Goal: Transaction & Acquisition: Purchase product/service

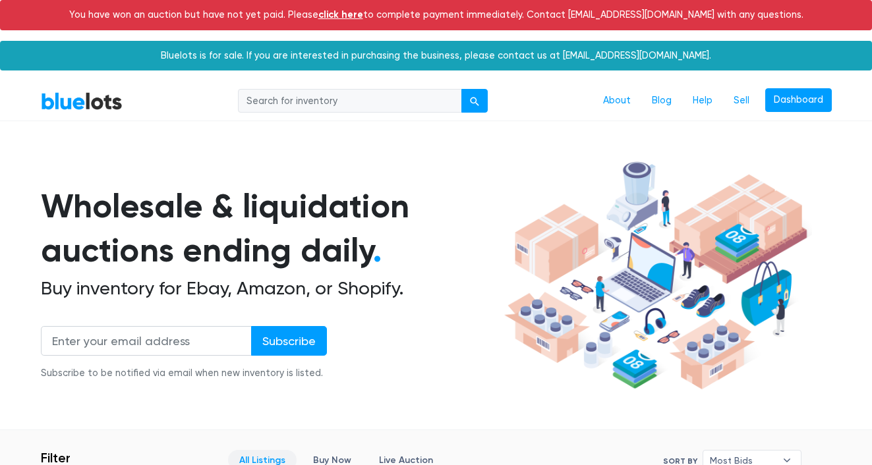
click at [727, 16] on div "You have won an auction but have not yet paid. Please click here to complete pa…" at bounding box center [436, 15] width 872 height 30
click at [798, 97] on link "Dashboard" at bounding box center [798, 100] width 67 height 24
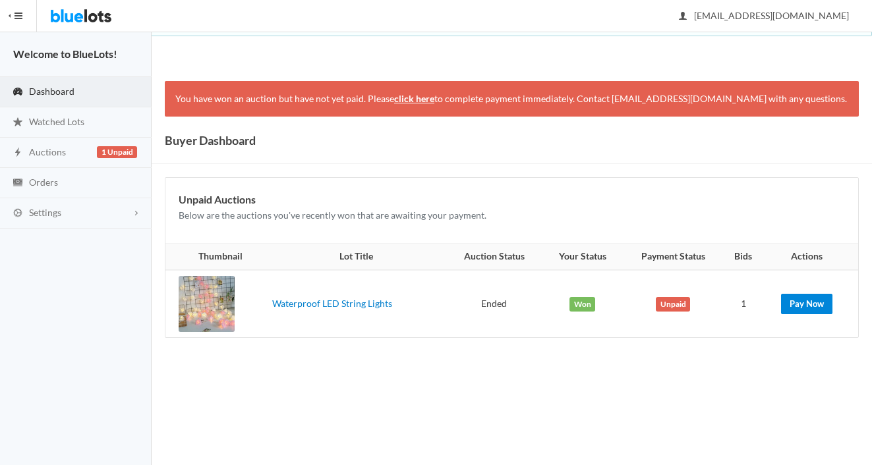
click at [806, 313] on link "Pay Now" at bounding box center [806, 304] width 51 height 20
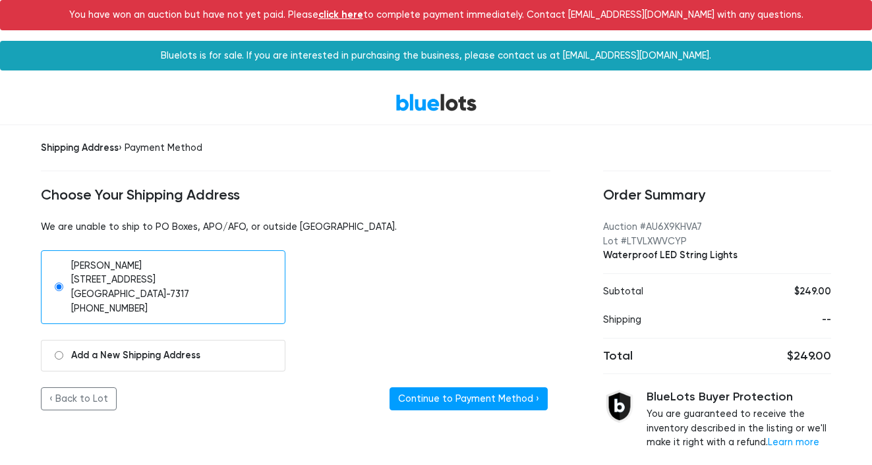
scroll to position [29, 0]
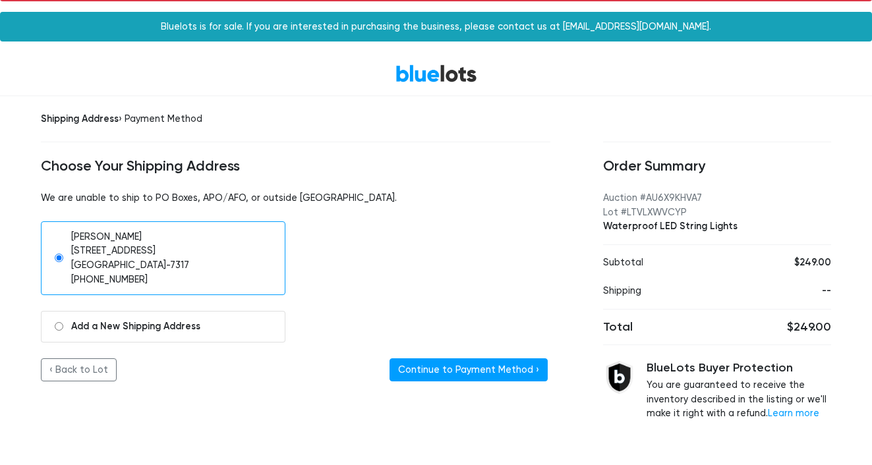
click at [436, 355] on form "Sandra Erickson 601 E 19th St Apt 3J Brooklyn, NY 11226-7317 (631) 828-9549 Add…" at bounding box center [295, 301] width 509 height 161
click at [435, 369] on button "Continue to Payment Method ›" at bounding box center [468, 370] width 158 height 24
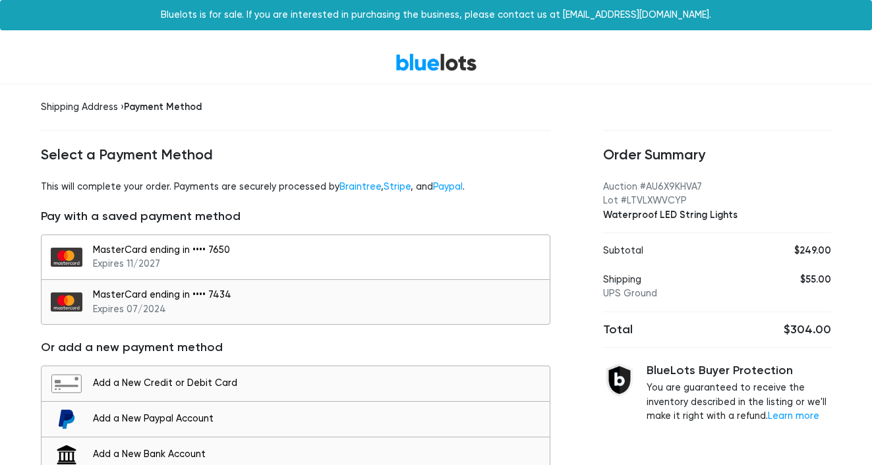
click at [285, 272] on button "MasterCard ending in •••• 7650 Expires 11/2027" at bounding box center [295, 257] width 509 height 45
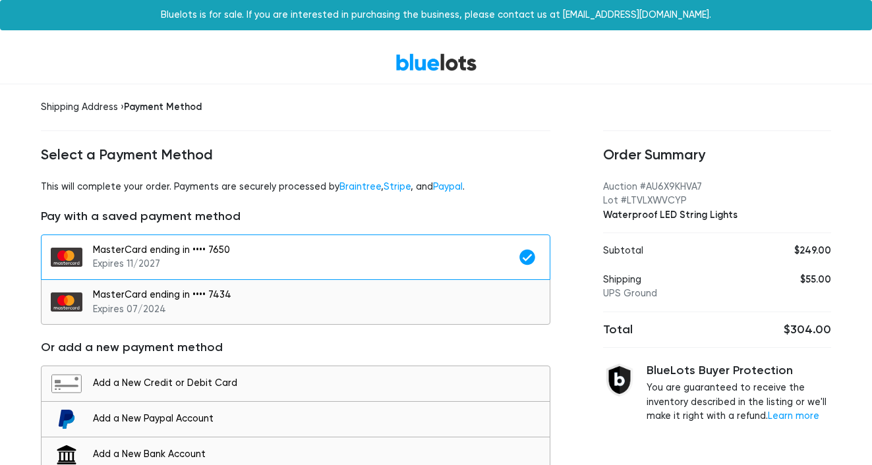
scroll to position [63, 0]
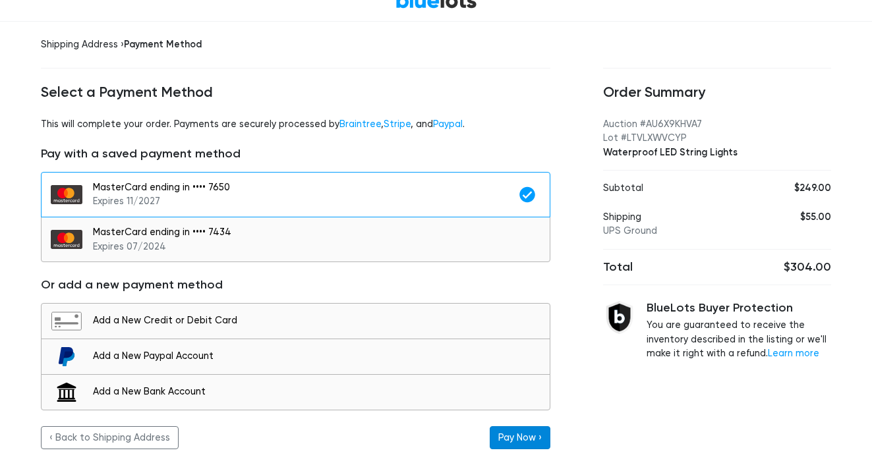
click at [519, 433] on button "Pay Now ›" at bounding box center [519, 438] width 61 height 24
